Goal: Transaction & Acquisition: Purchase product/service

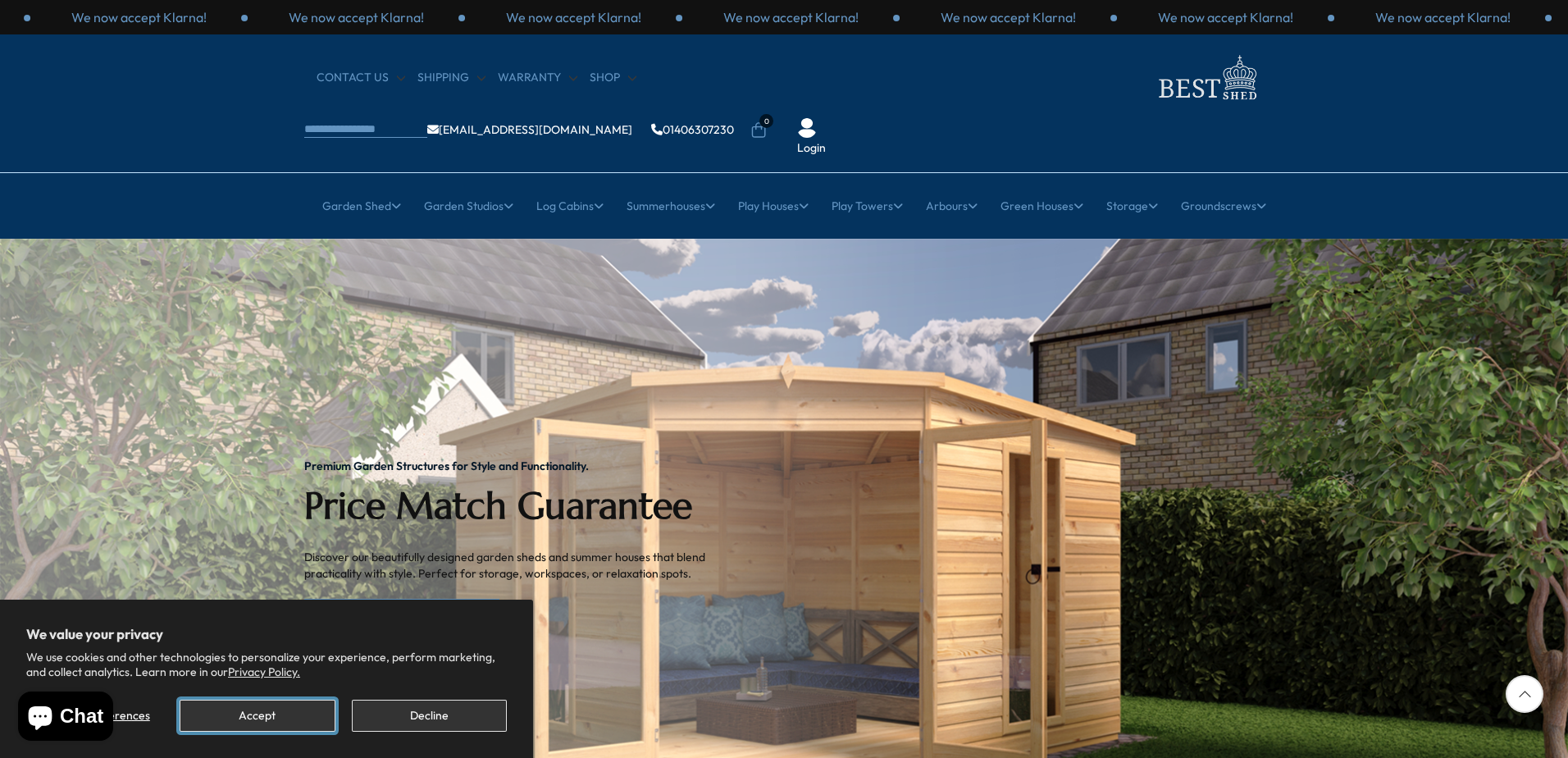
click at [261, 709] on button "Accept" at bounding box center [257, 716] width 155 height 32
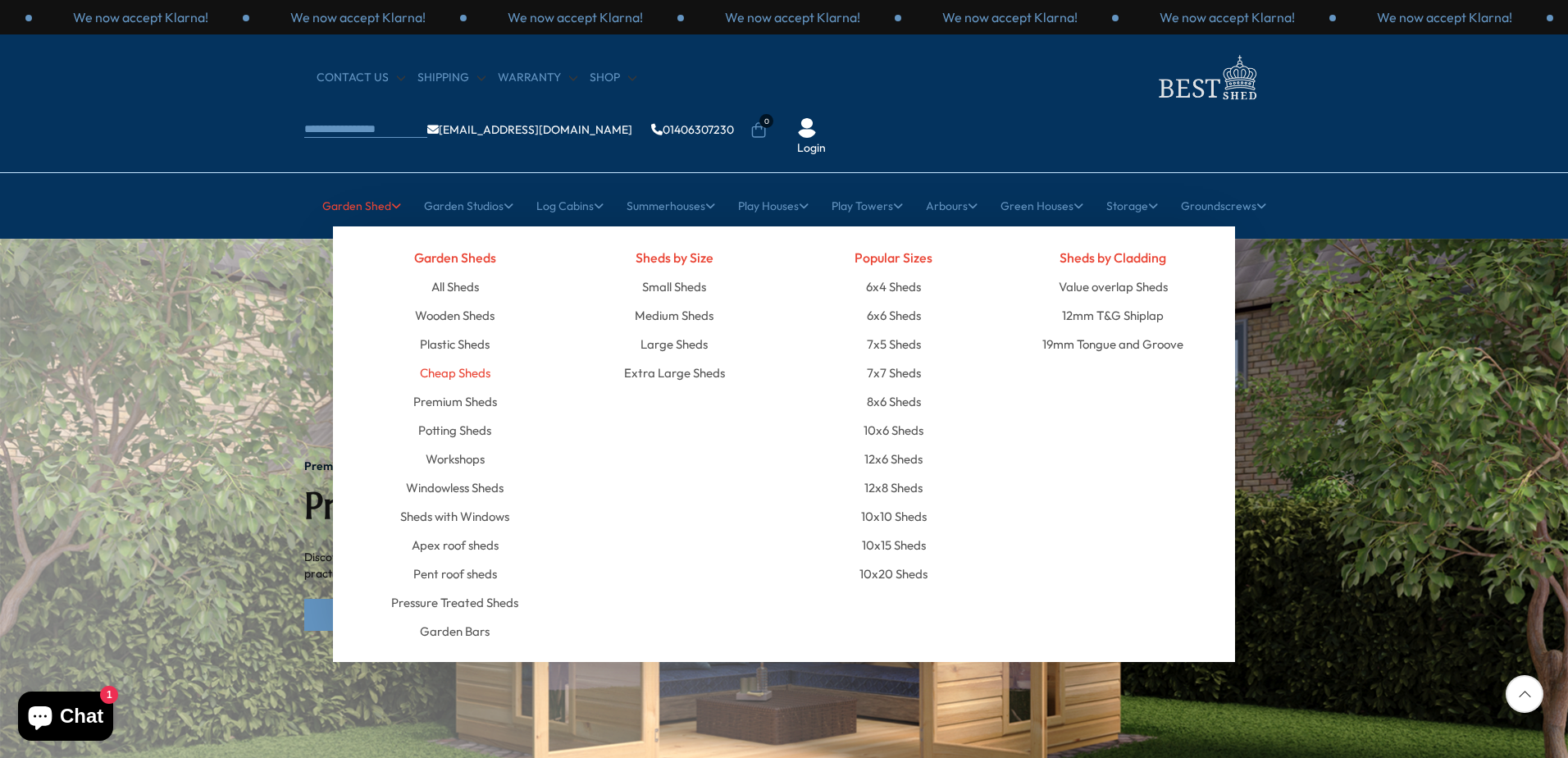
click at [436, 359] on link "Cheap Sheds" at bounding box center [455, 373] width 71 height 29
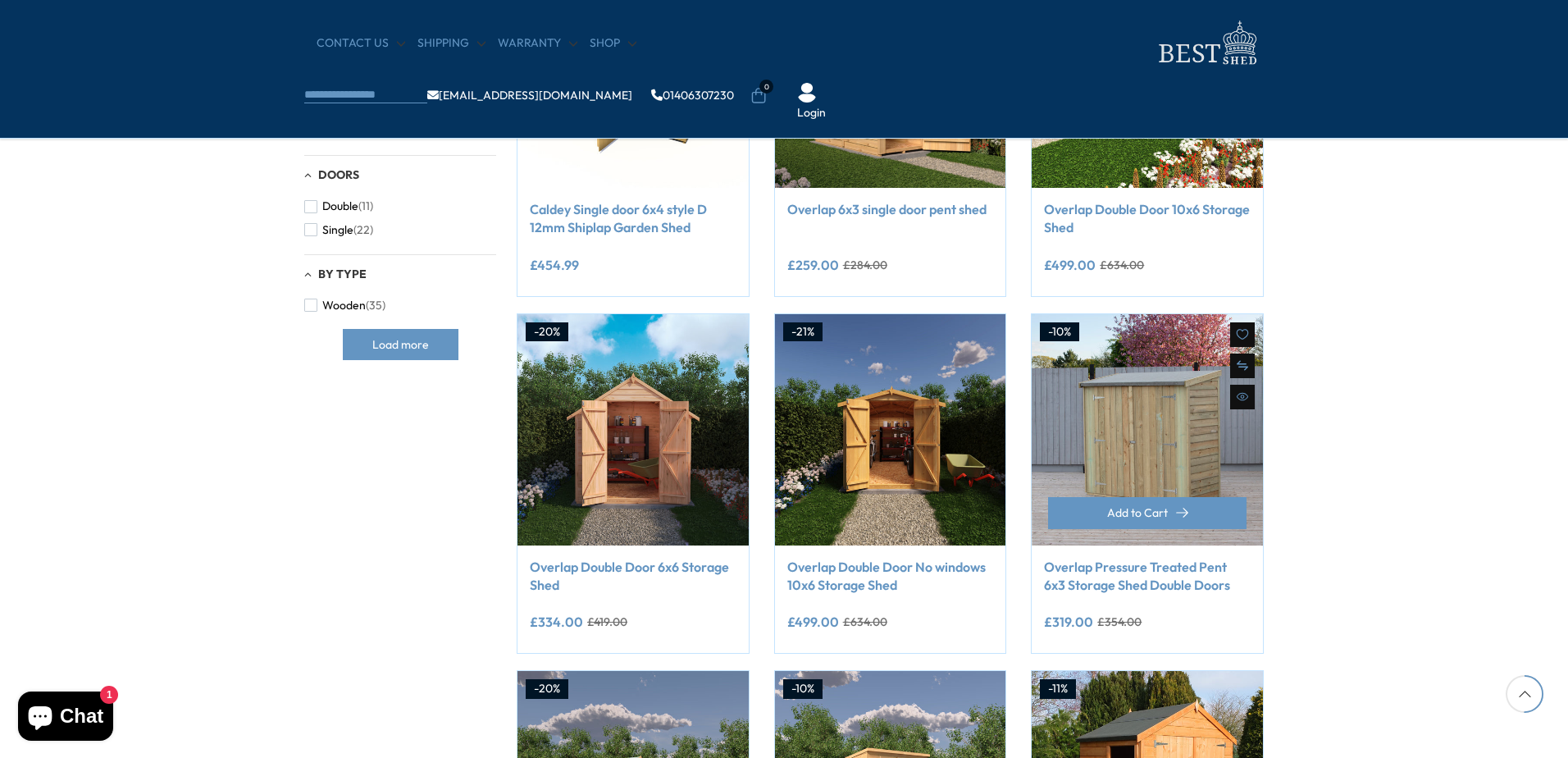
scroll to position [1231, 0]
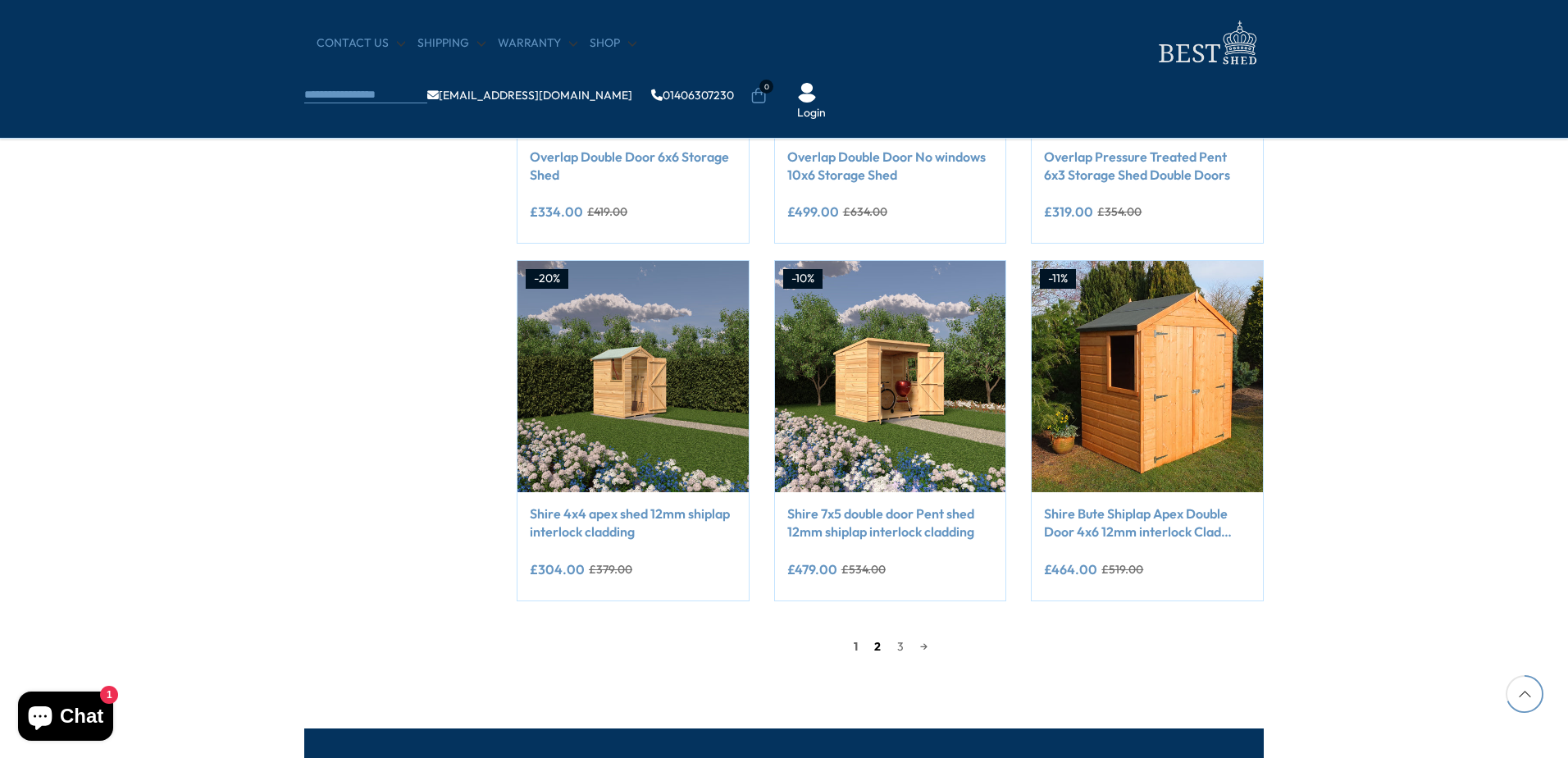
click at [872, 645] on link "2" at bounding box center [877, 646] width 23 height 25
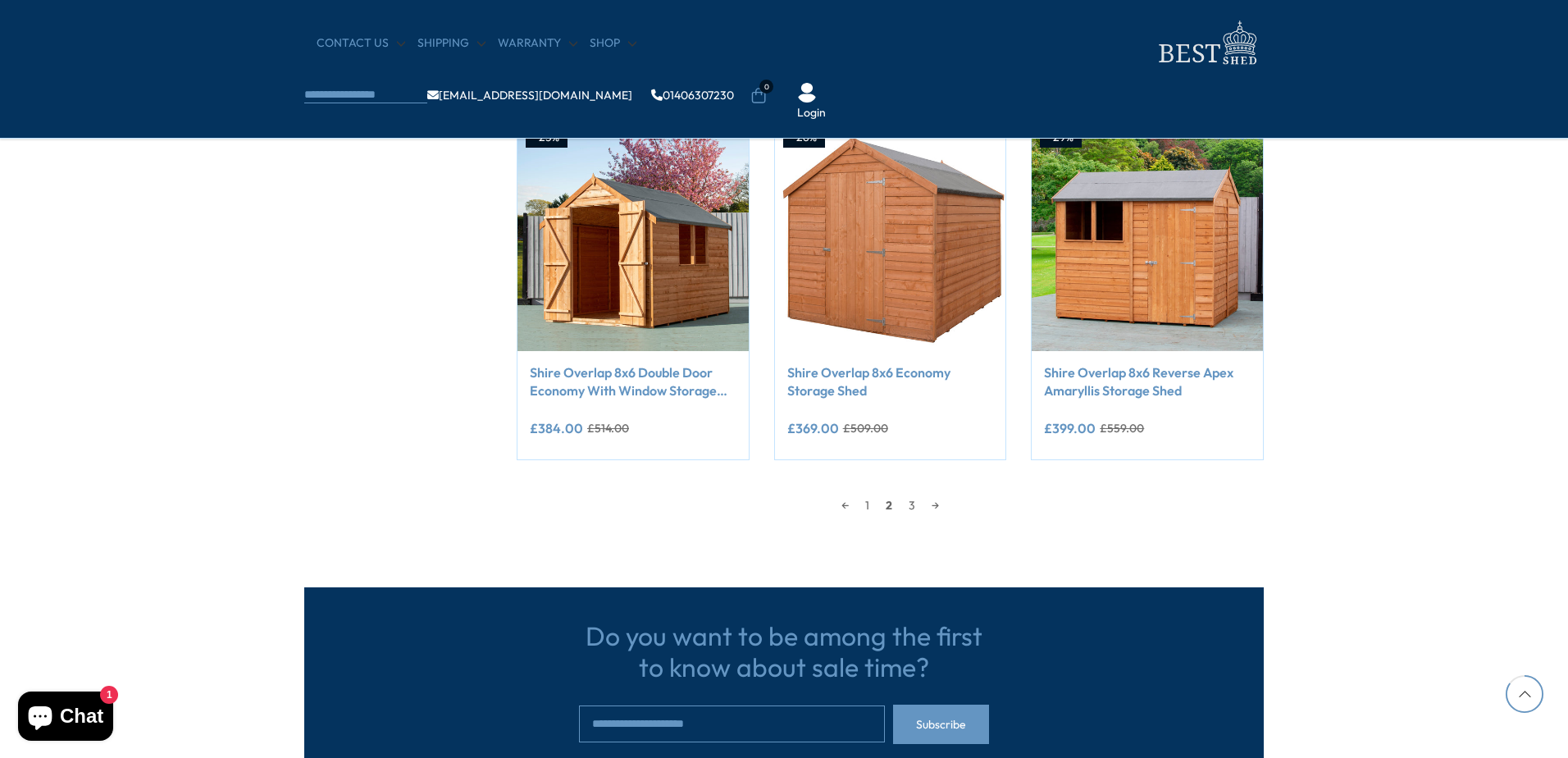
scroll to position [1552, 0]
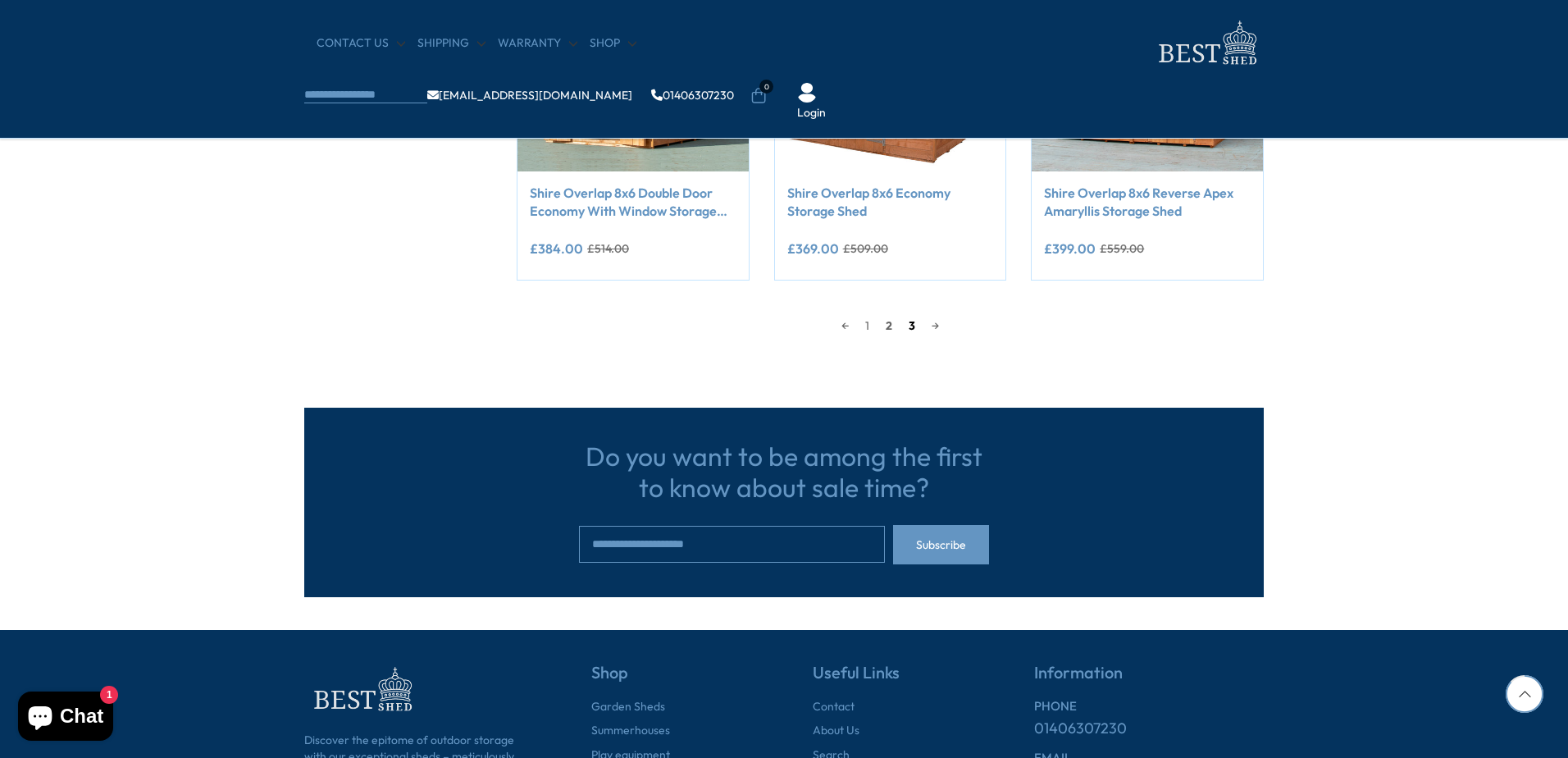
click at [911, 325] on link "3" at bounding box center [912, 325] width 23 height 25
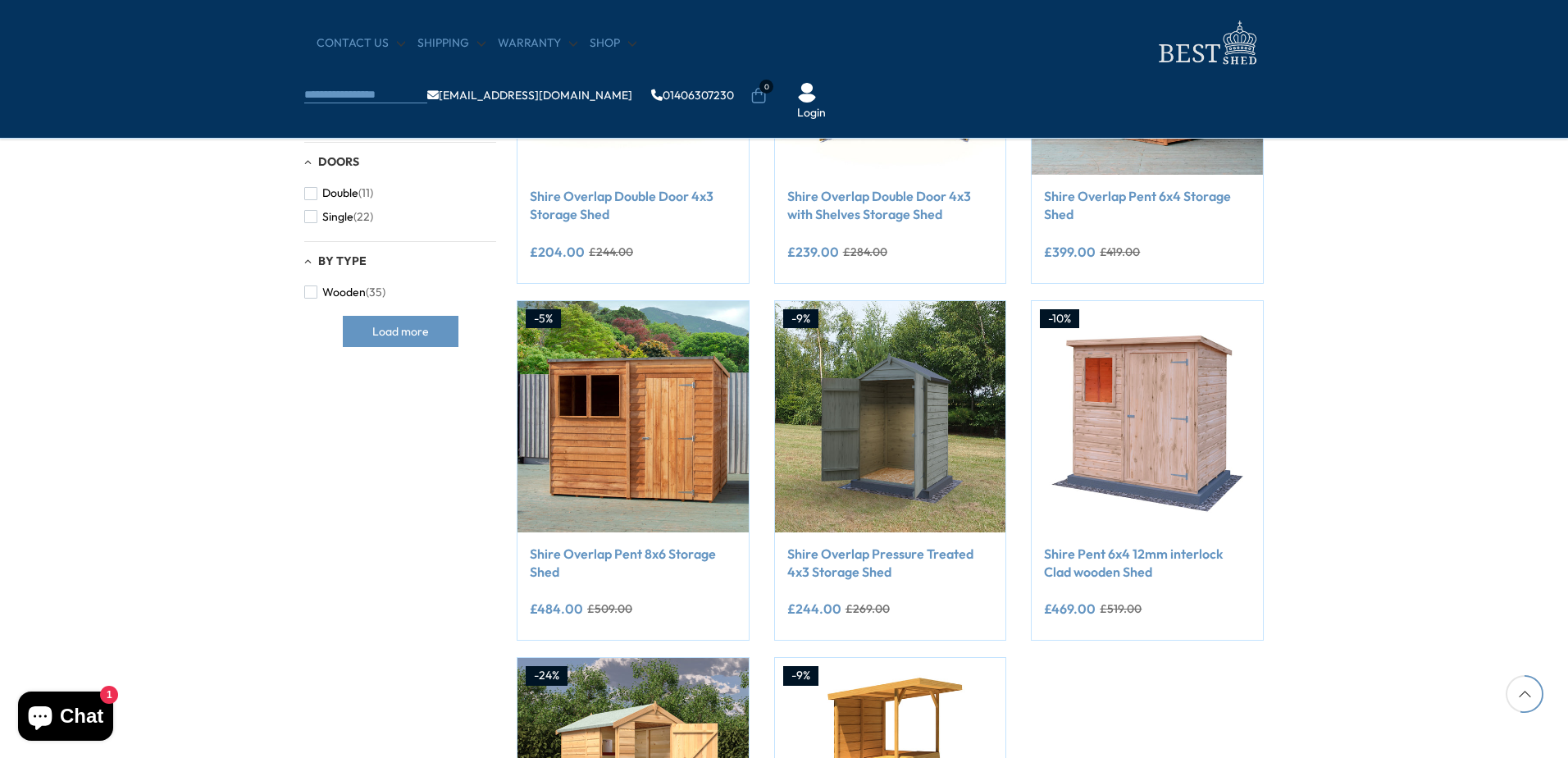
scroll to position [567, 0]
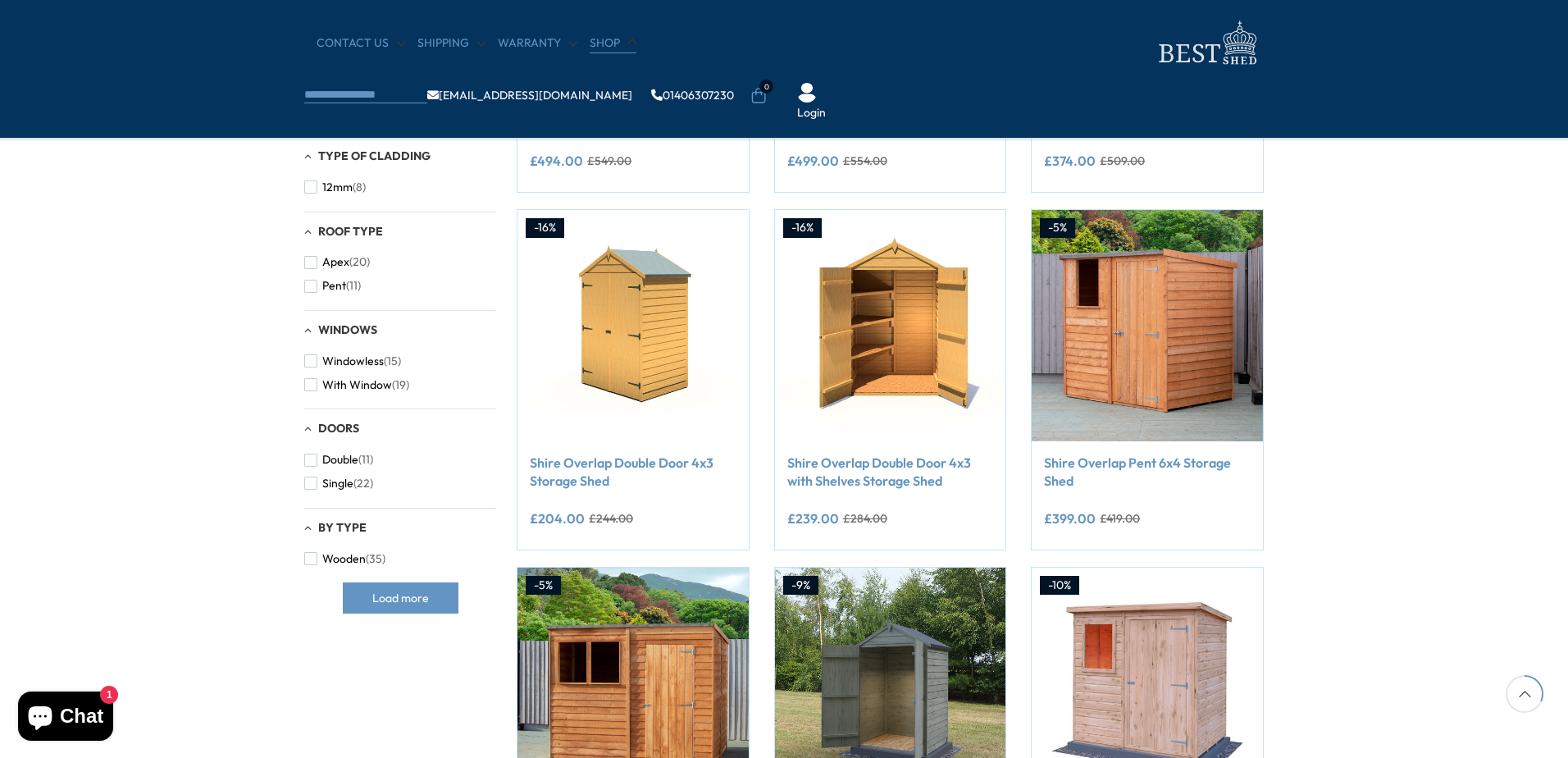
click at [596, 40] on link "Shop" at bounding box center [613, 43] width 47 height 16
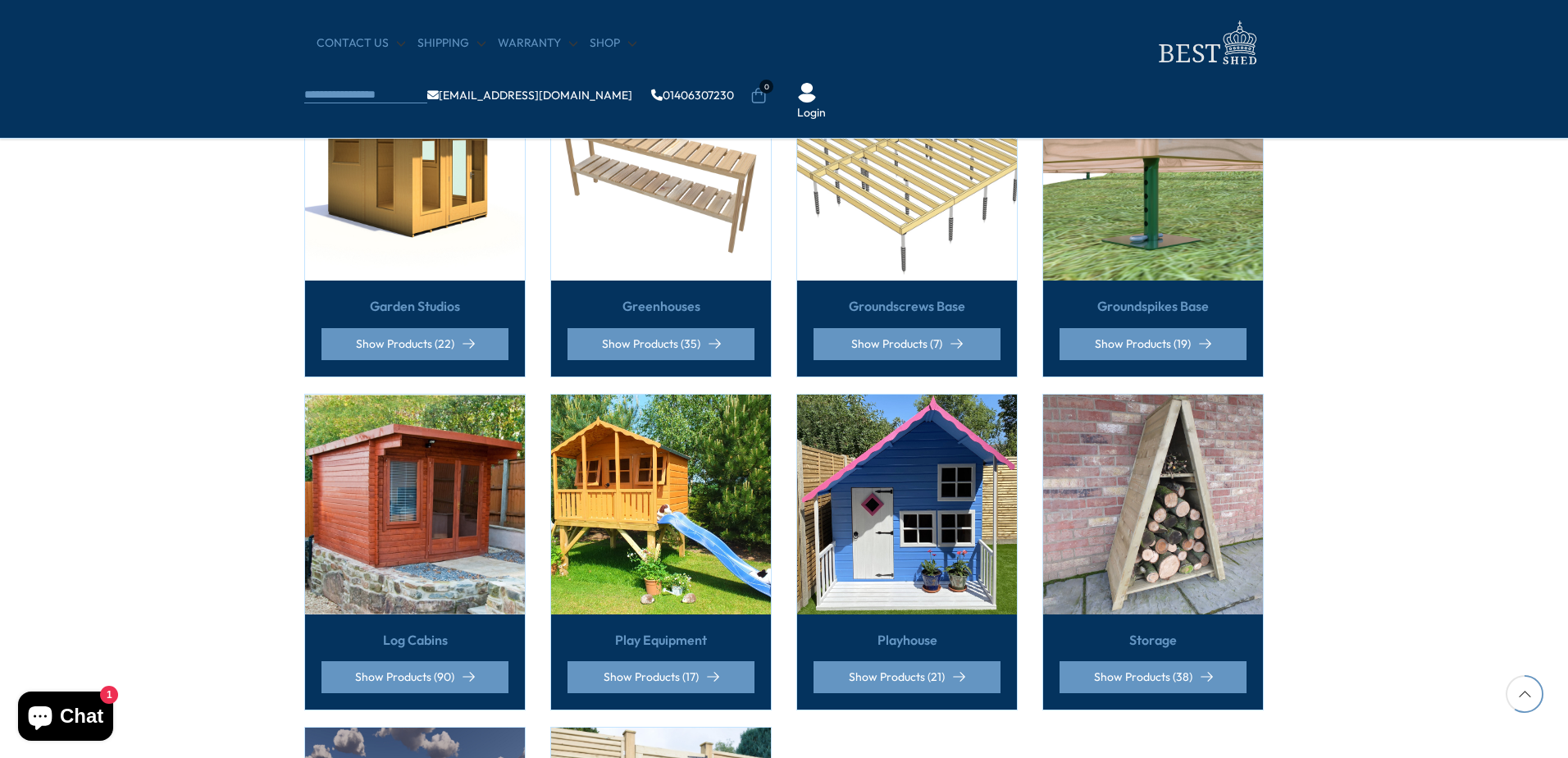
scroll to position [1066, 0]
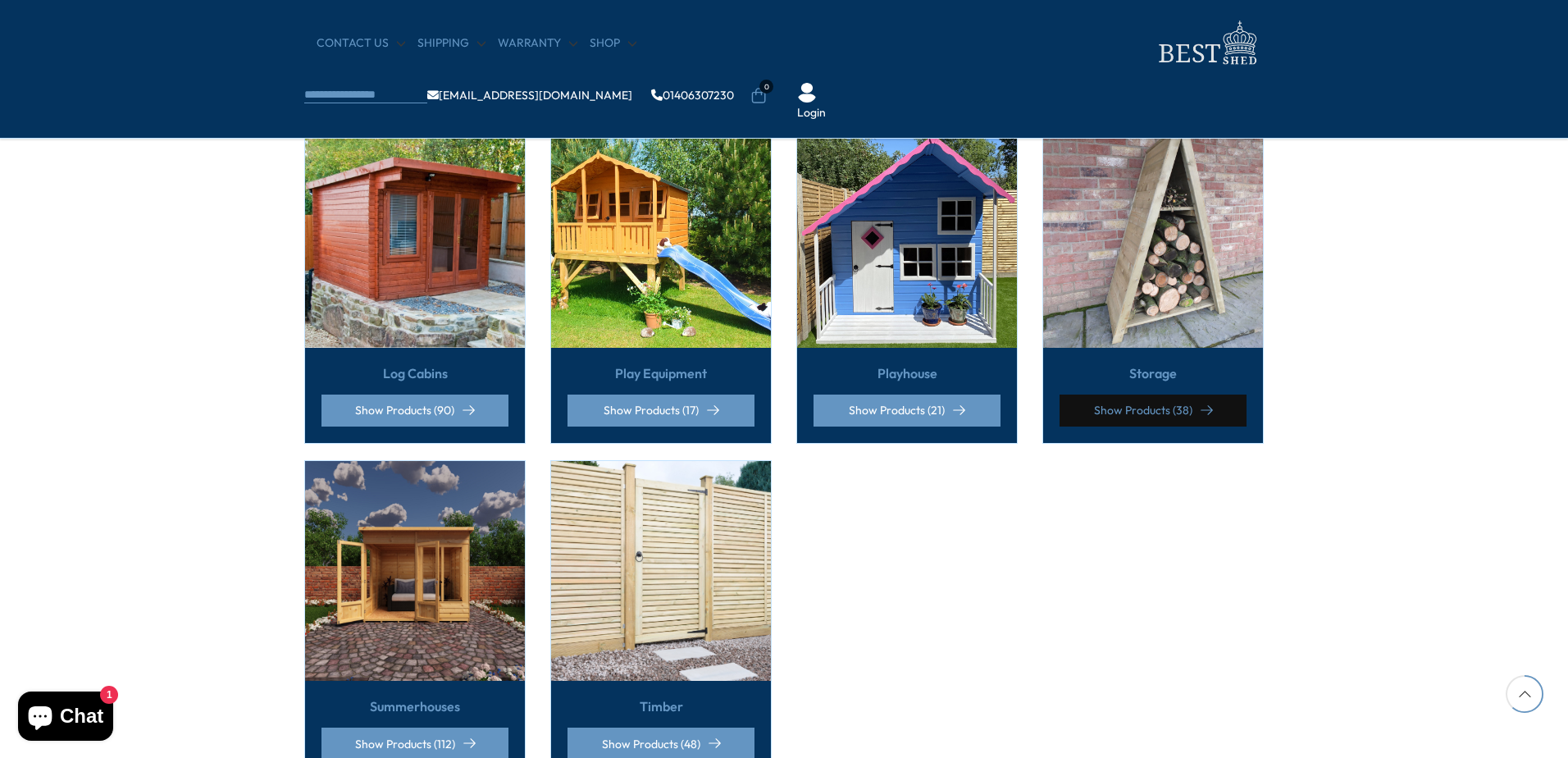
click at [1136, 394] on link "Show Products (38)" at bounding box center [1153, 411] width 187 height 32
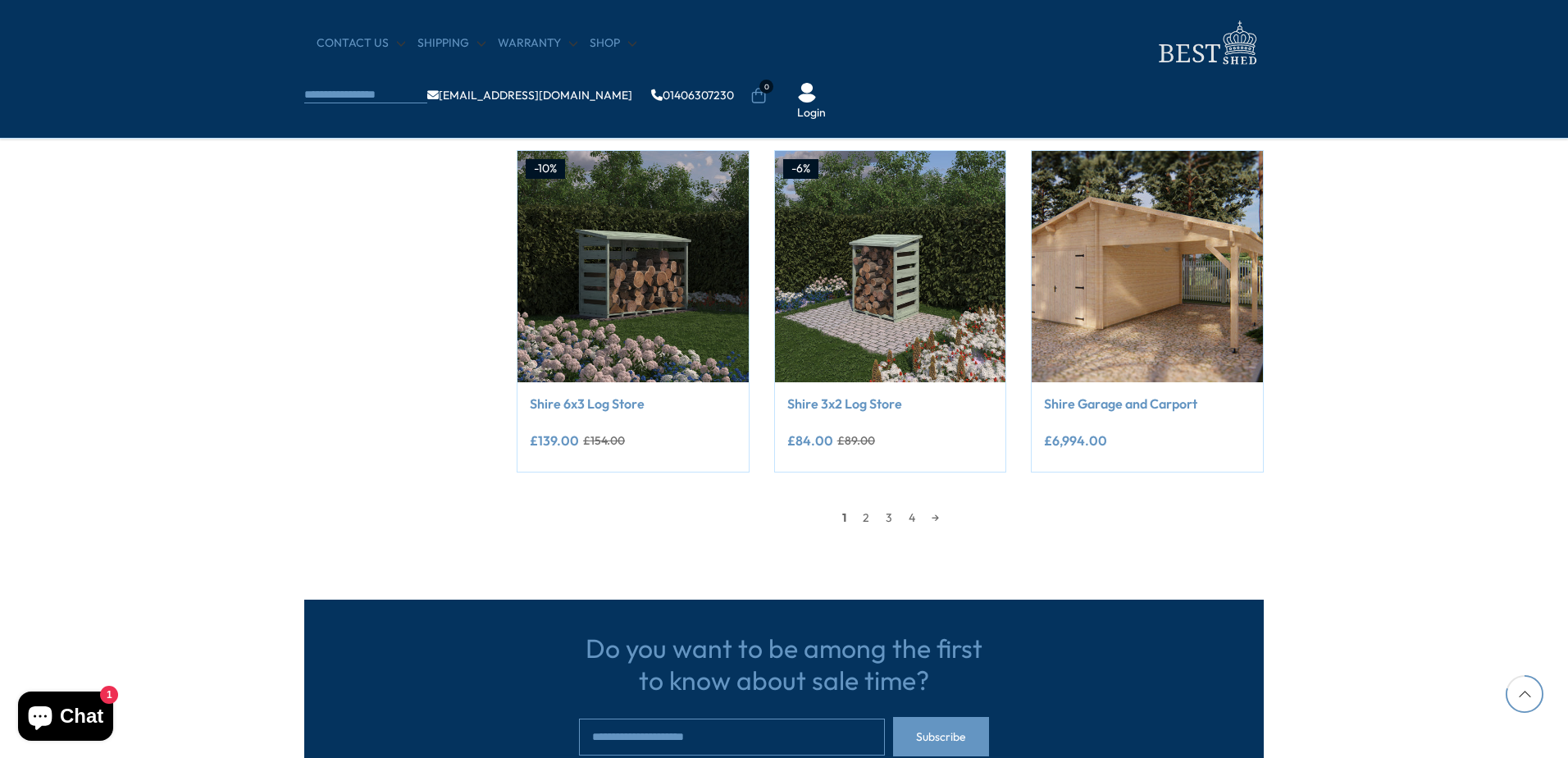
scroll to position [1477, 0]
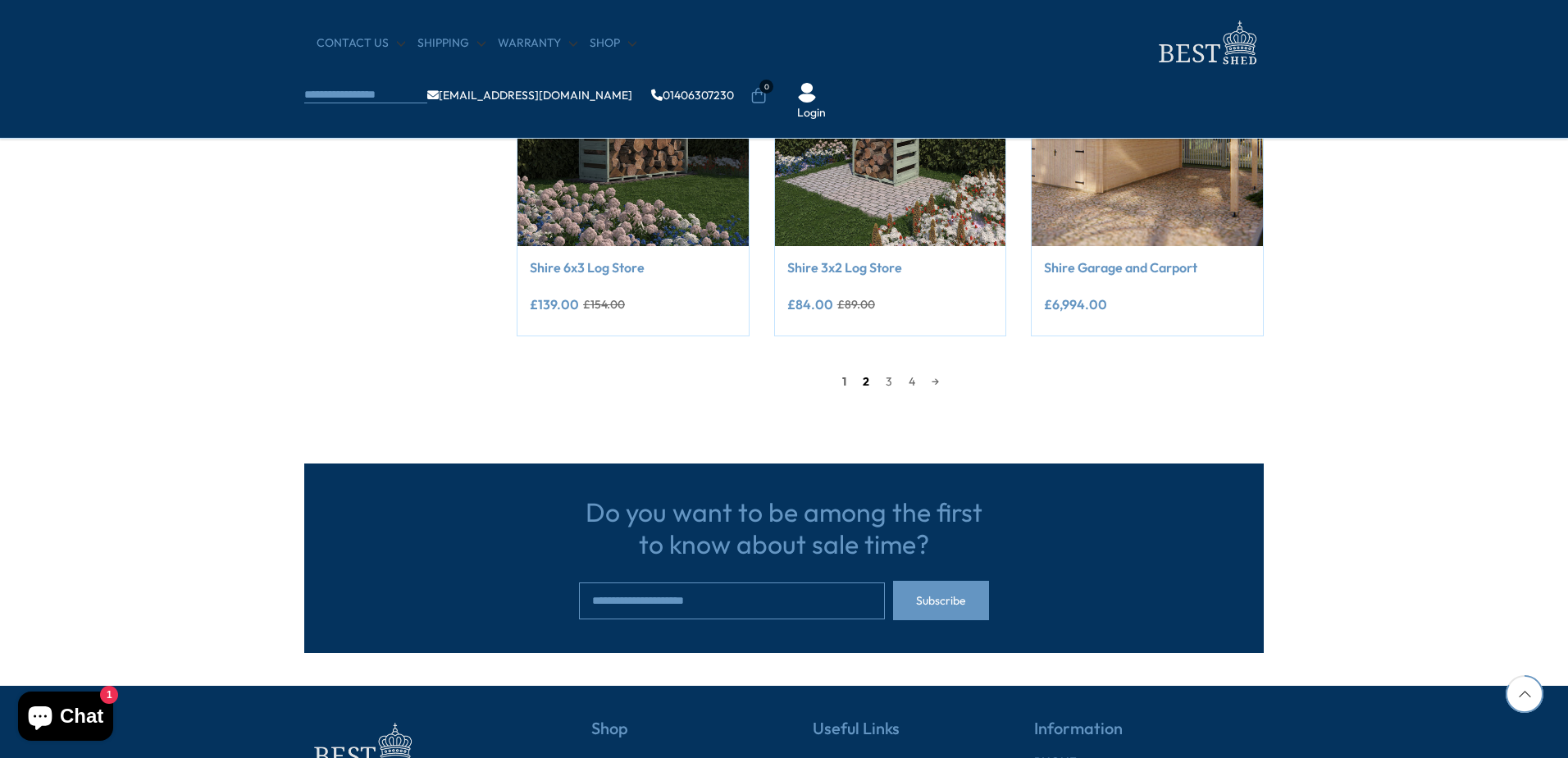
click at [861, 382] on link "2" at bounding box center [866, 382] width 23 height 25
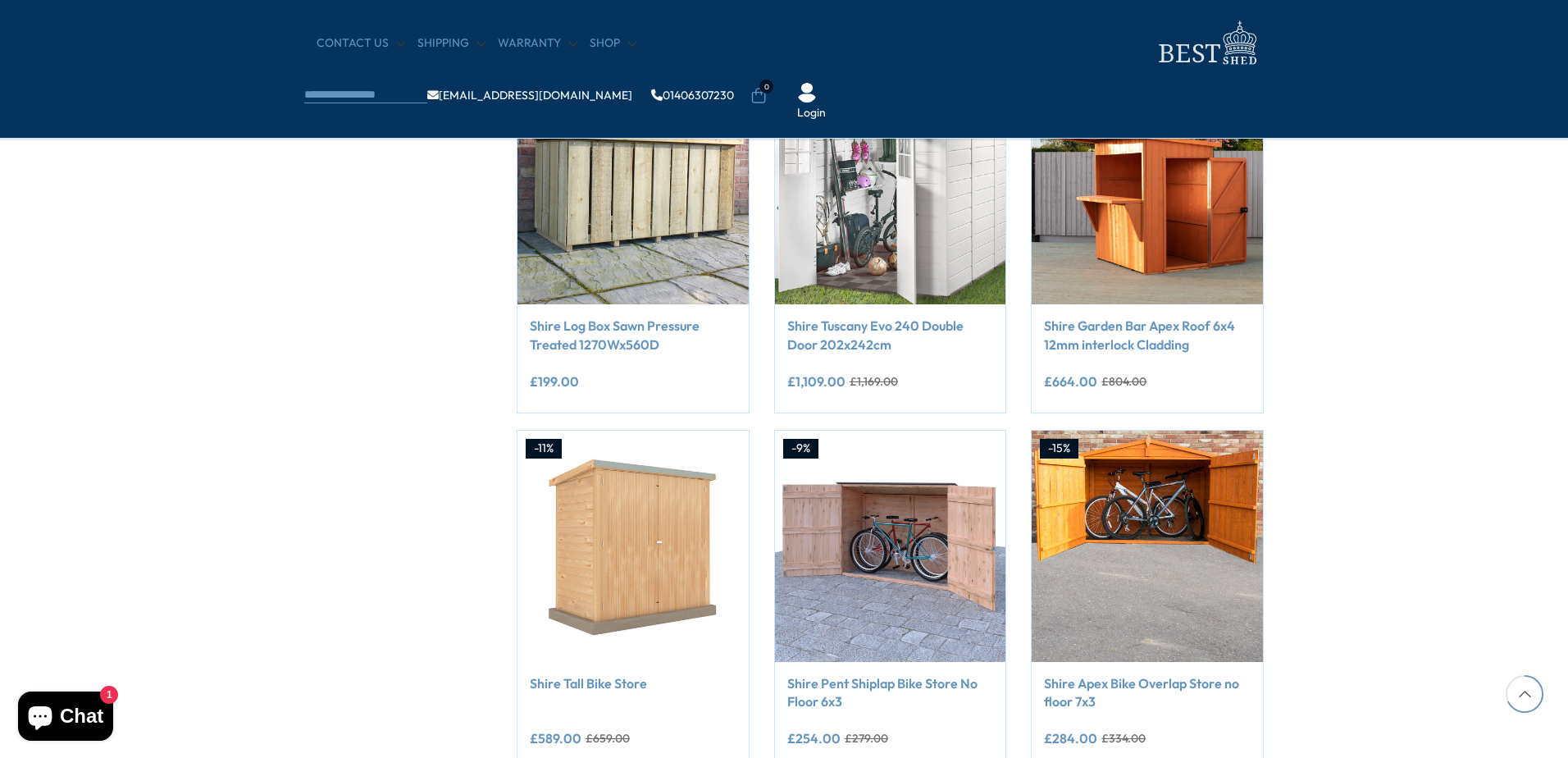
scroll to position [1223, 0]
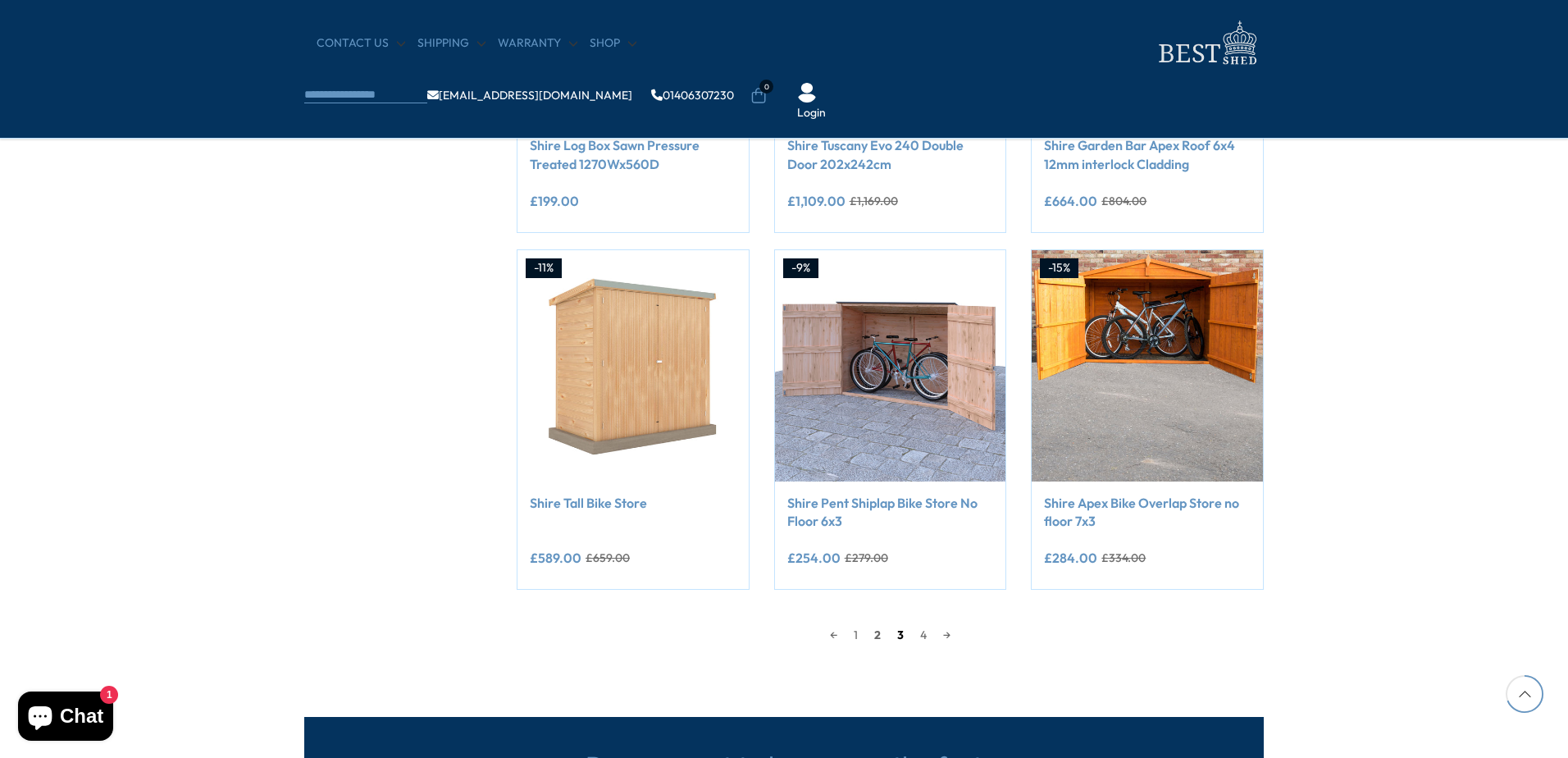
click at [900, 635] on link "3" at bounding box center [900, 635] width 23 height 25
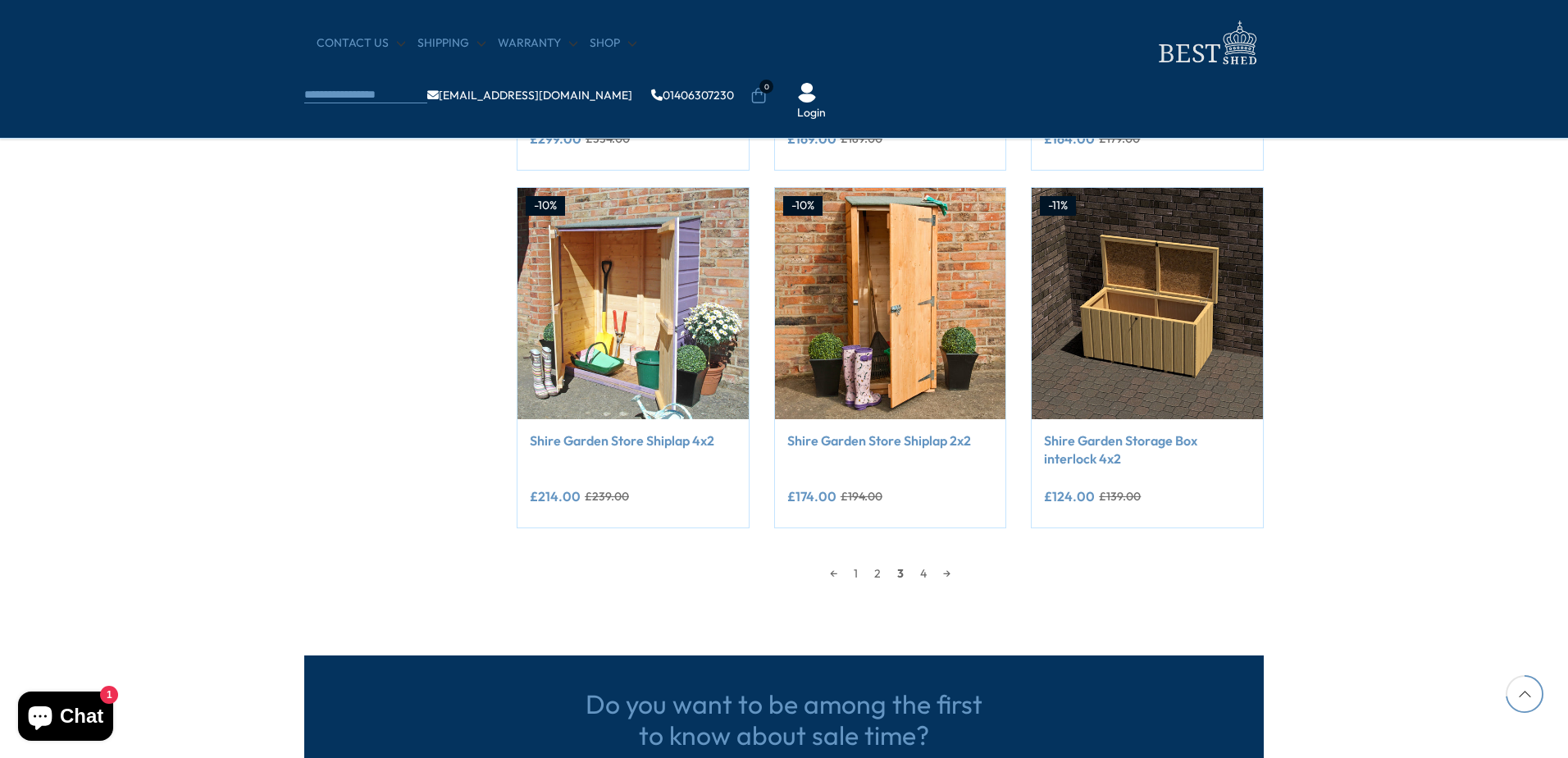
scroll to position [1306, 0]
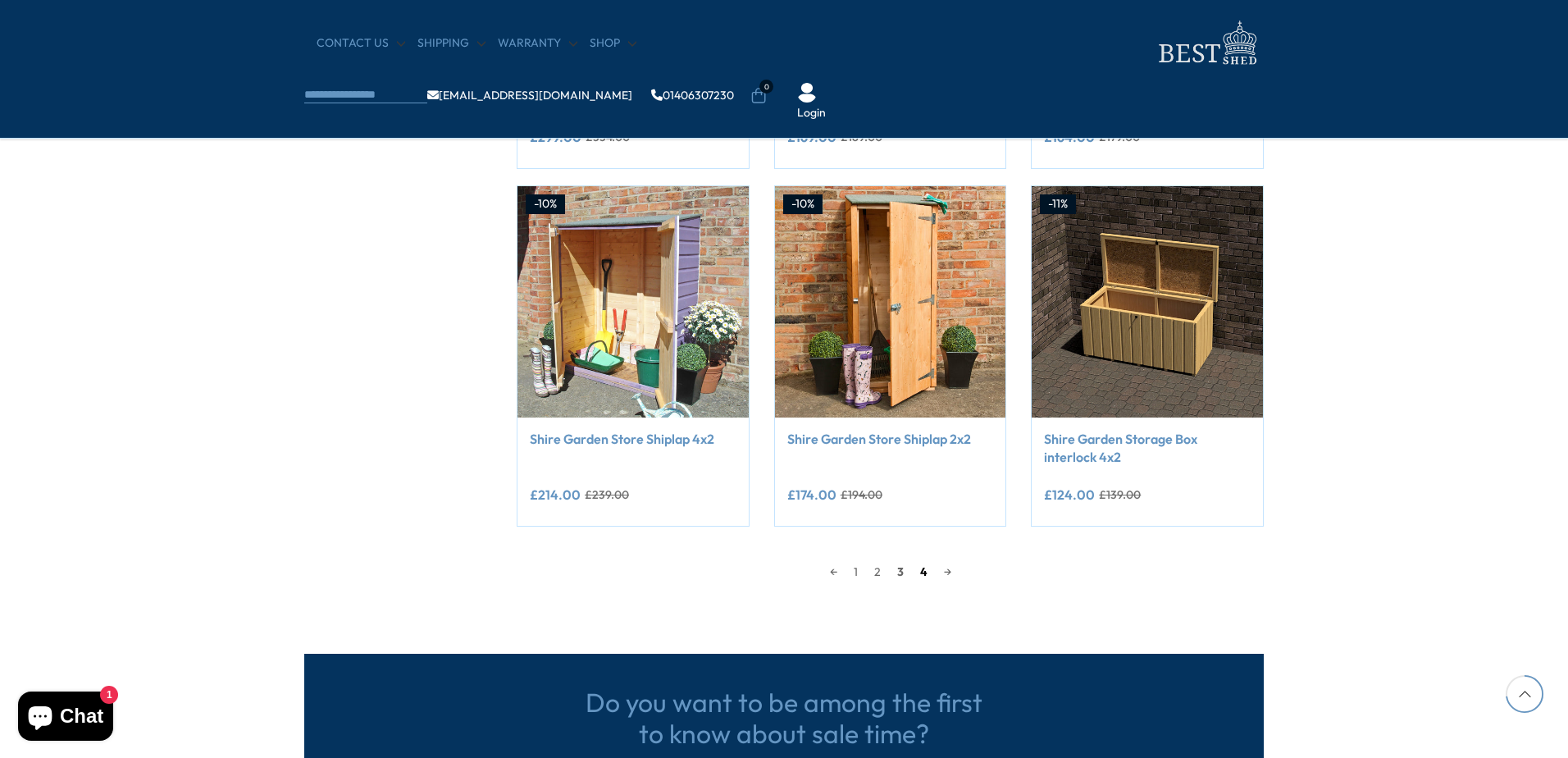
click at [924, 569] on link "4" at bounding box center [924, 571] width 24 height 25
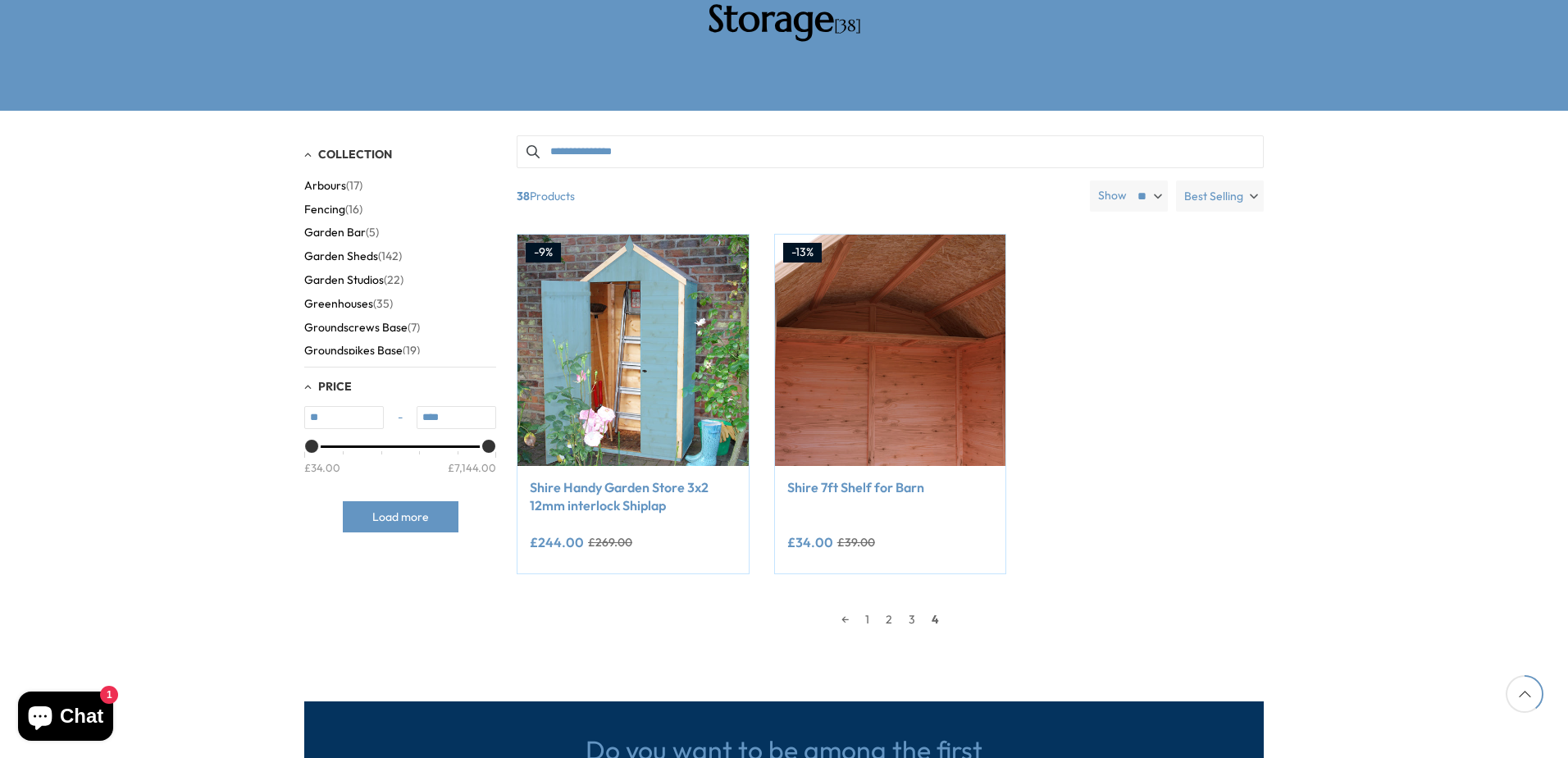
scroll to position [321, 0]
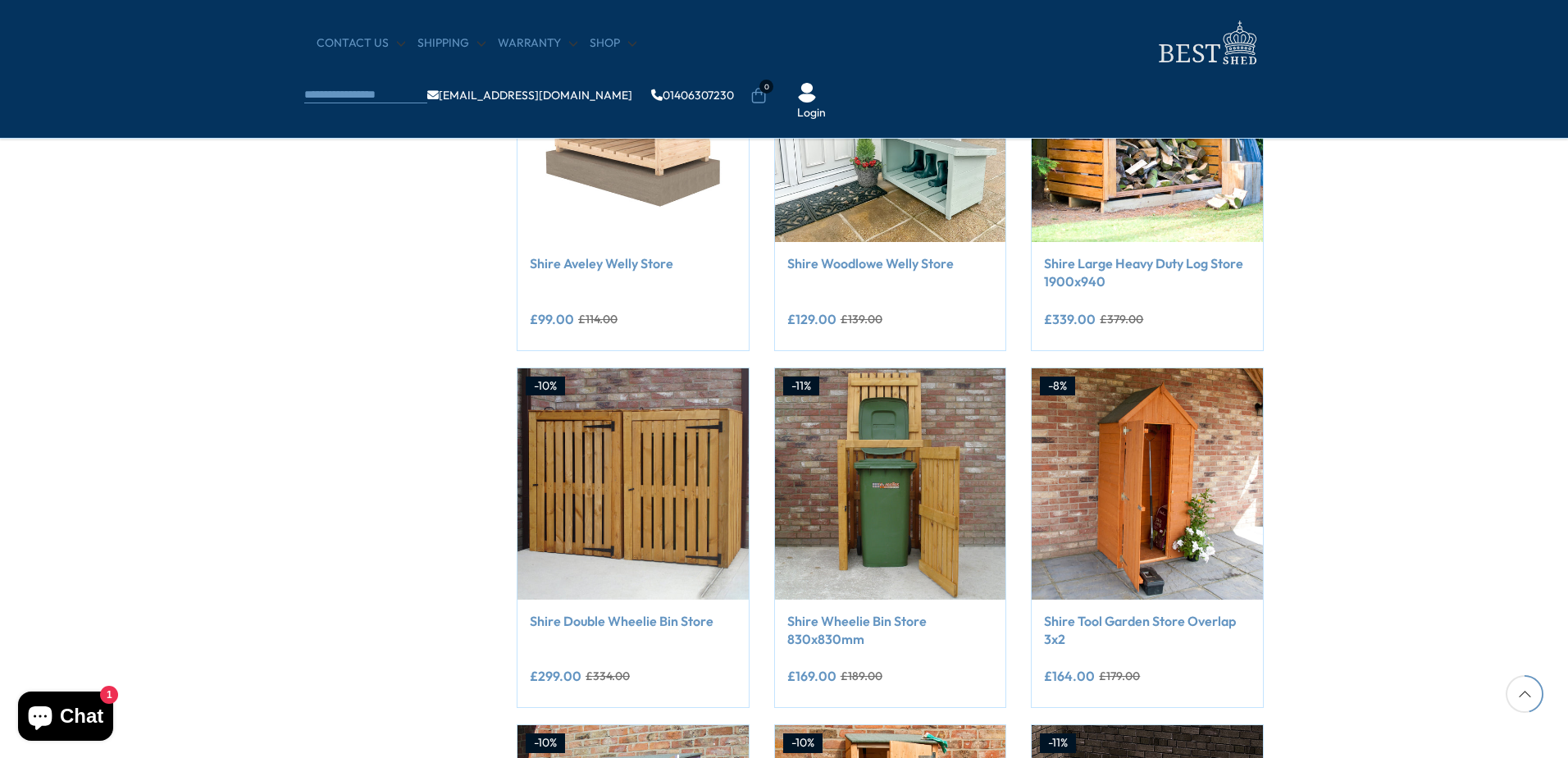
scroll to position [820, 0]
